Goal: Task Accomplishment & Management: Complete application form

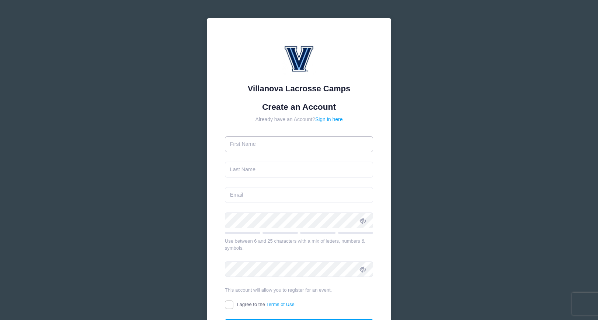
click at [275, 145] on input "text" at bounding box center [299, 144] width 149 height 16
type input "[PERSON_NAME]"
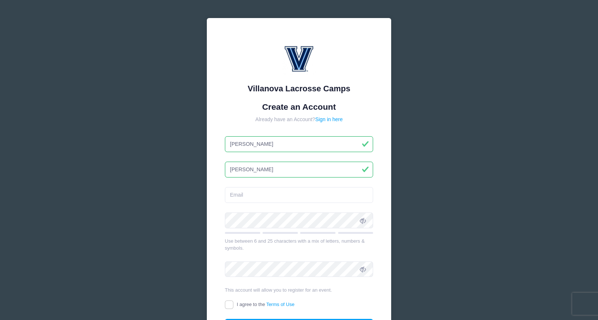
type input "[PERSON_NAME]"
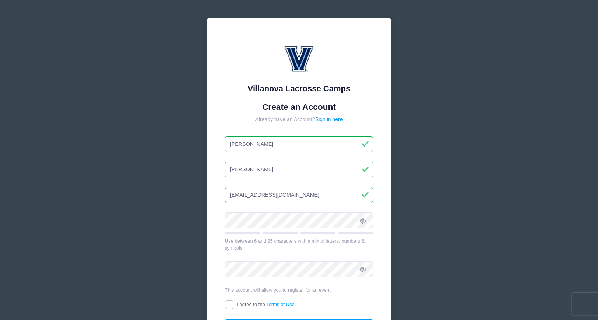
type input "[EMAIL_ADDRESS][DOMAIN_NAME]"
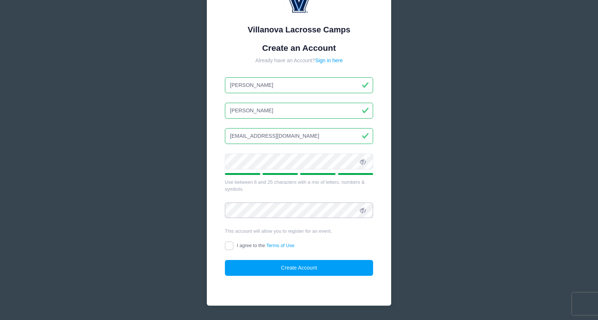
scroll to position [57, 0]
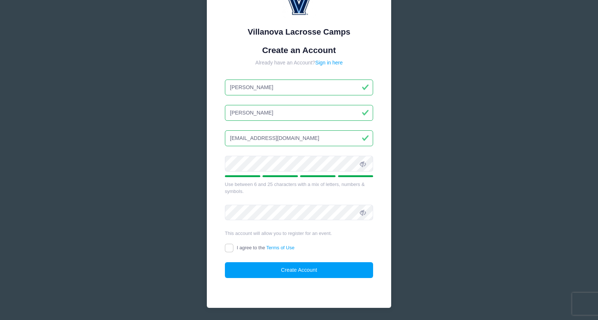
click at [361, 165] on icon at bounding box center [363, 164] width 6 height 6
click at [223, 166] on div "Villanova Lacrosse Camps Create an Account Already have an Account? Sign in her…" at bounding box center [299, 134] width 184 height 347
click at [363, 214] on icon at bounding box center [363, 213] width 6 height 6
click at [232, 248] on input "I agree to the Terms of Use" at bounding box center [229, 248] width 8 height 8
checkbox input "true"
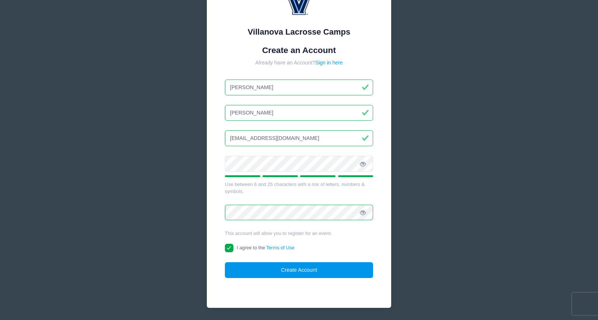
click at [260, 271] on button "Create Account" at bounding box center [299, 271] width 149 height 16
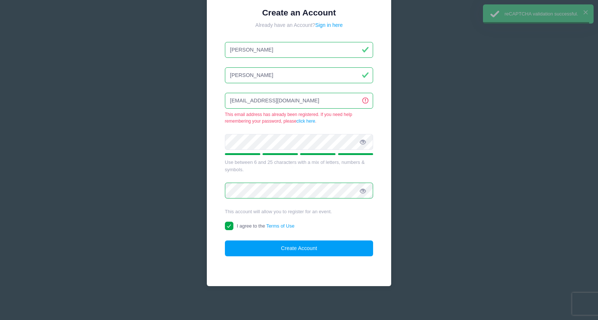
scroll to position [96, 0]
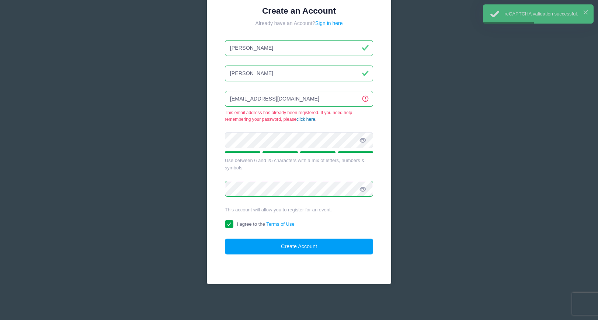
click at [308, 119] on link "click here" at bounding box center [305, 119] width 19 height 5
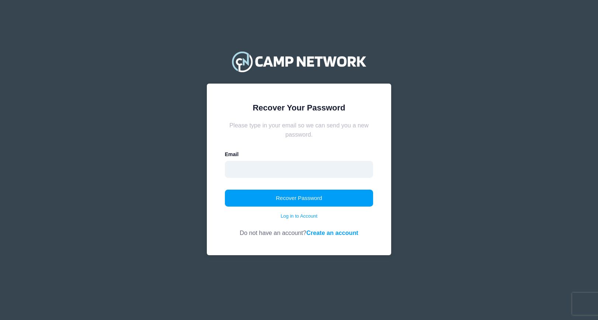
click at [260, 173] on input "email" at bounding box center [299, 169] width 149 height 17
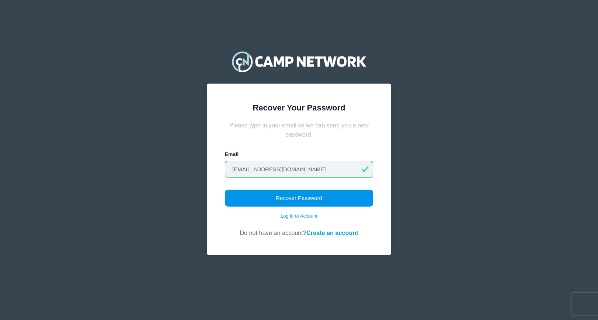
type input "[EMAIL_ADDRESS][DOMAIN_NAME]"
click at [272, 198] on button "Recover Password" at bounding box center [299, 198] width 149 height 17
